Goal: Task Accomplishment & Management: Use online tool/utility

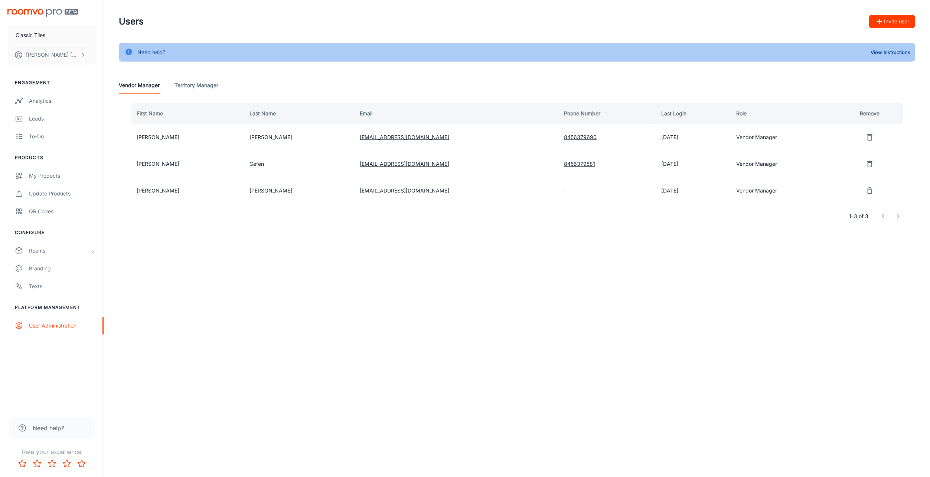
click at [35, 16] on img "scrollable content" at bounding box center [42, 13] width 71 height 8
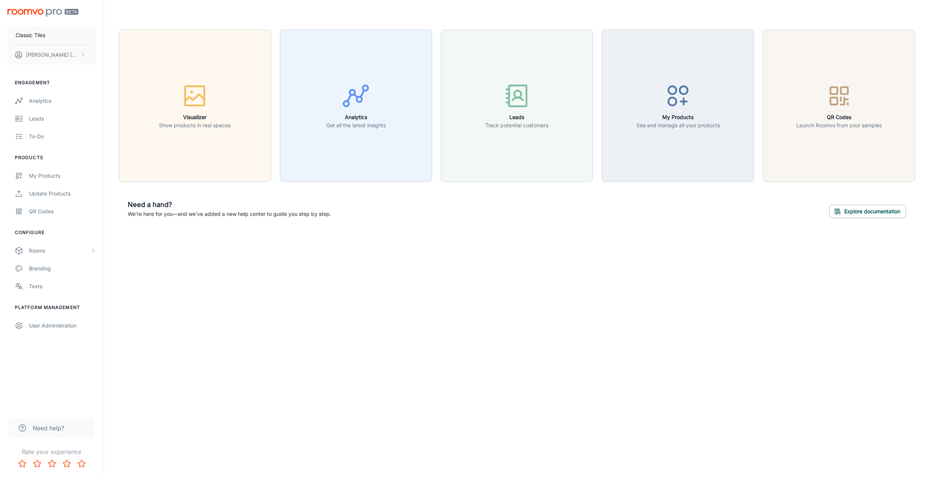
click at [697, 97] on div "button" at bounding box center [678, 97] width 84 height 31
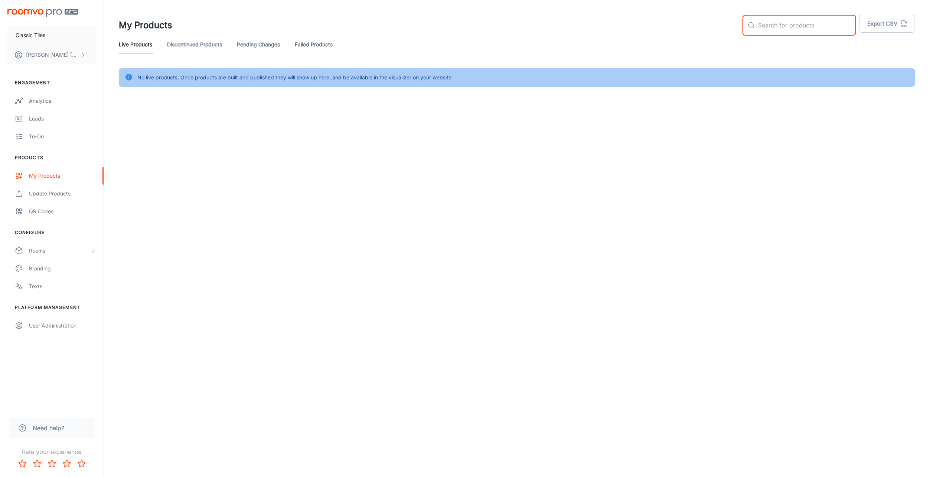
click at [812, 21] on input "text" at bounding box center [807, 25] width 98 height 21
click at [52, 193] on div "Update Products" at bounding box center [62, 194] width 67 height 8
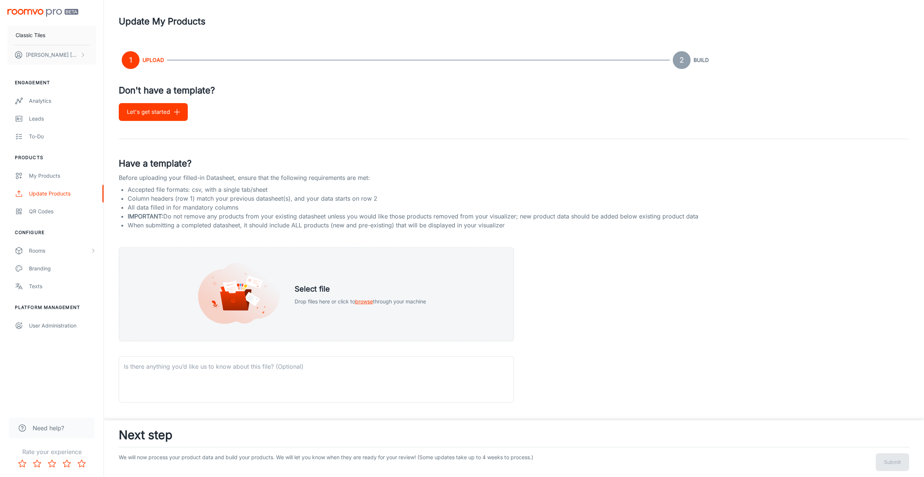
click at [147, 92] on h4 "Don't have a template?" at bounding box center [514, 90] width 791 height 13
drag, startPoint x: 147, startPoint y: 92, endPoint x: 249, endPoint y: 102, distance: 102.2
click at [249, 102] on div "Don't have a template? Let's get started Have a template? Before uploading your…" at bounding box center [514, 321] width 791 height 475
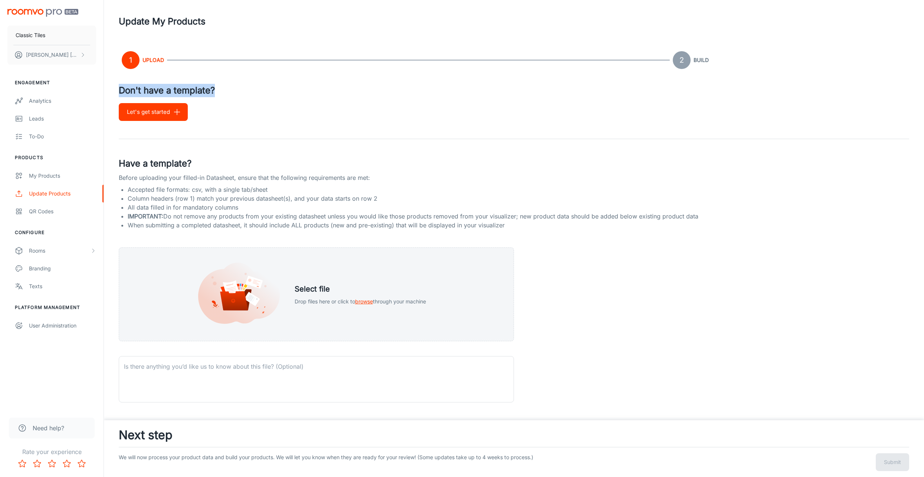
click at [50, 252] on div "Rooms" at bounding box center [59, 251] width 61 height 8
click at [48, 267] on div "My Rooms" at bounding box center [62, 269] width 67 height 8
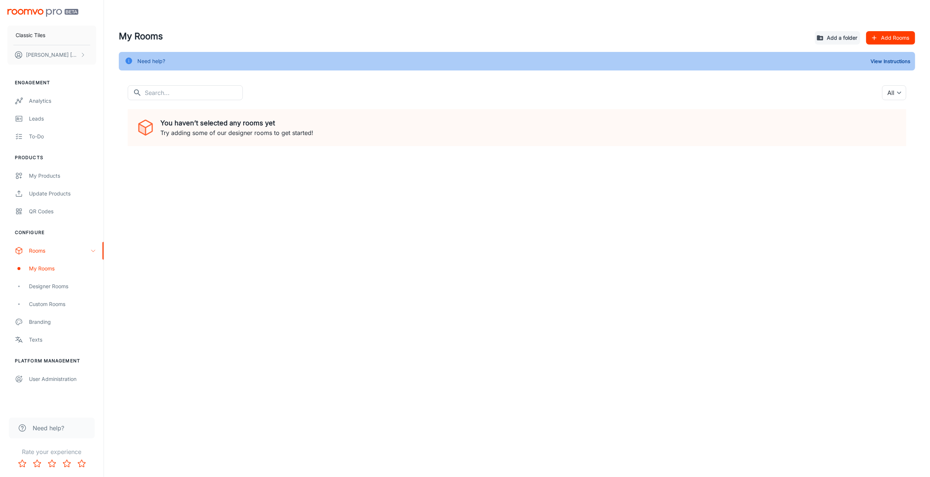
click at [94, 254] on div "Rooms" at bounding box center [52, 251] width 104 height 18
click at [195, 94] on input "text" at bounding box center [194, 92] width 98 height 15
